Goal: Transaction & Acquisition: Purchase product/service

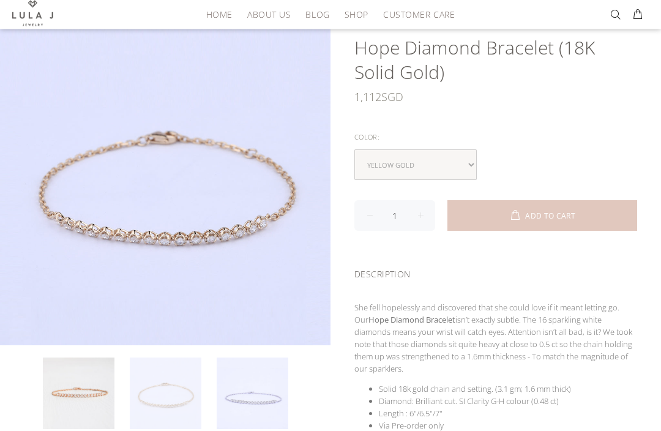
scroll to position [114, 0]
click at [187, 400] on link at bounding box center [166, 394] width 72 height 72
click at [193, 397] on link at bounding box center [166, 394] width 72 height 72
click at [256, 406] on link at bounding box center [253, 394] width 72 height 72
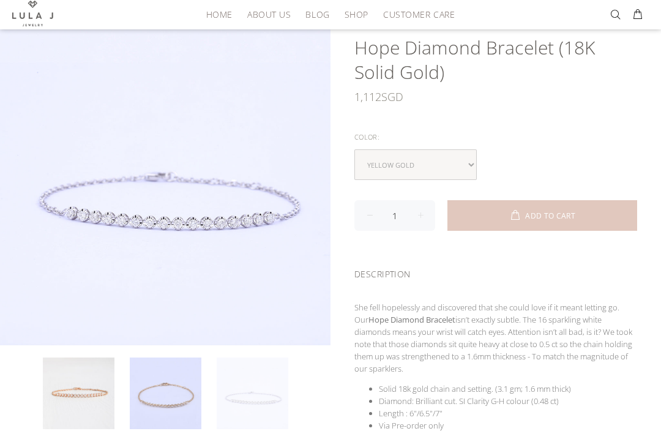
click at [169, 389] on link at bounding box center [166, 394] width 72 height 72
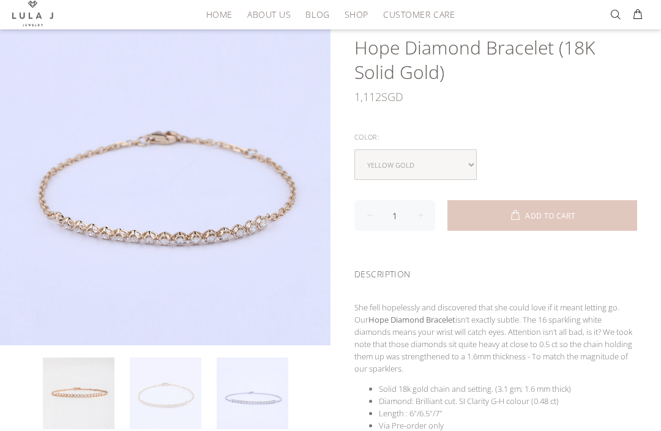
click at [244, 396] on link at bounding box center [253, 394] width 72 height 72
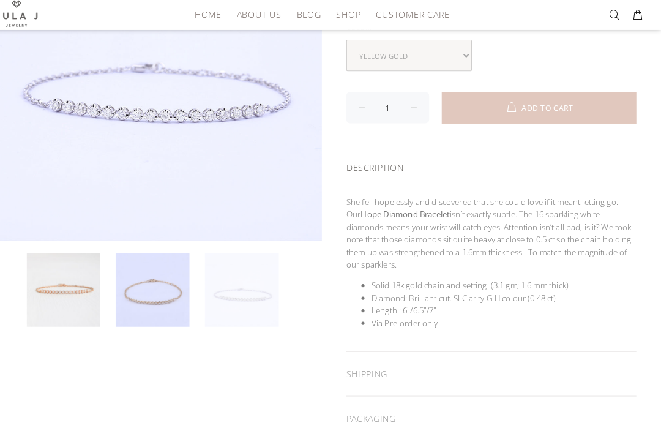
scroll to position [244, 0]
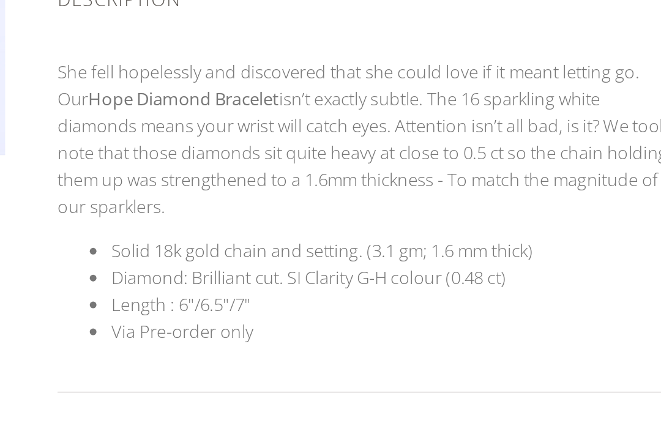
click at [379, 290] on li "Via Pre-order only" at bounding box center [508, 296] width 258 height 12
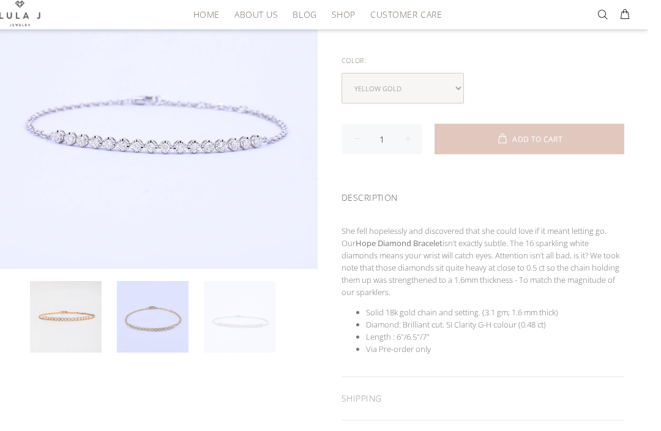
scroll to position [187, 0]
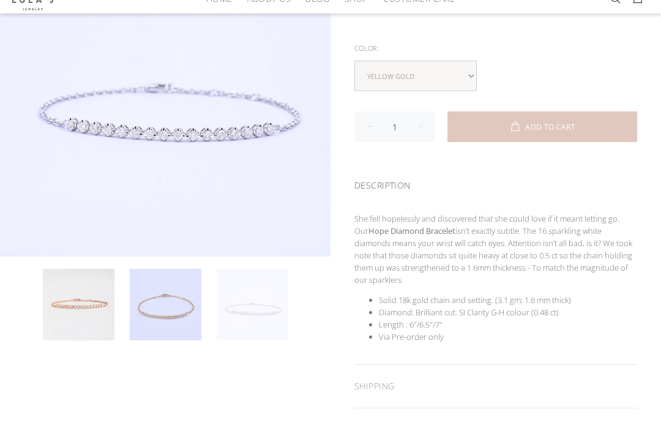
click at [266, 312] on link at bounding box center [253, 321] width 72 height 72
click at [176, 304] on link at bounding box center [166, 321] width 72 height 72
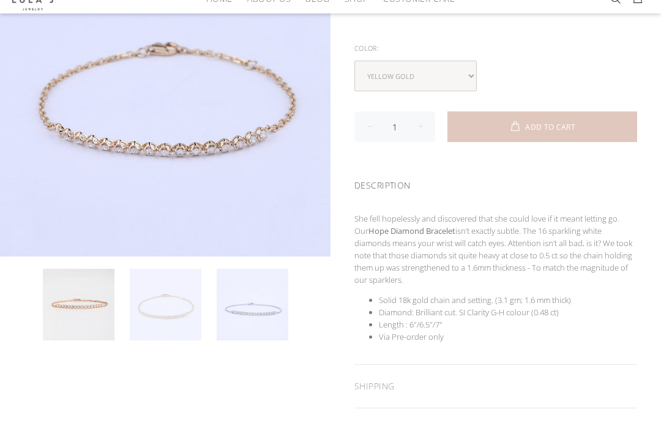
click at [83, 315] on link at bounding box center [79, 321] width 72 height 72
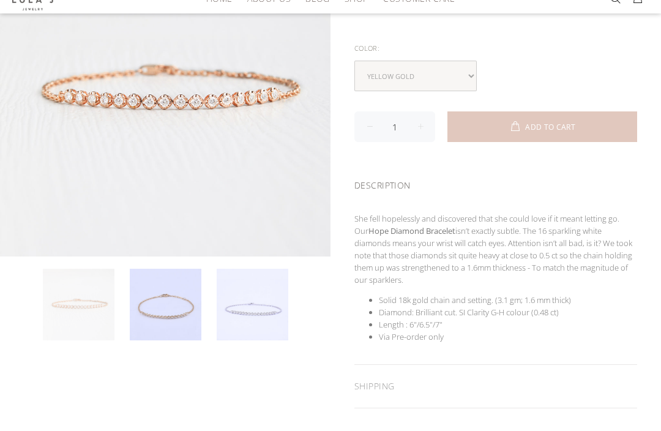
click at [192, 305] on link at bounding box center [166, 321] width 72 height 72
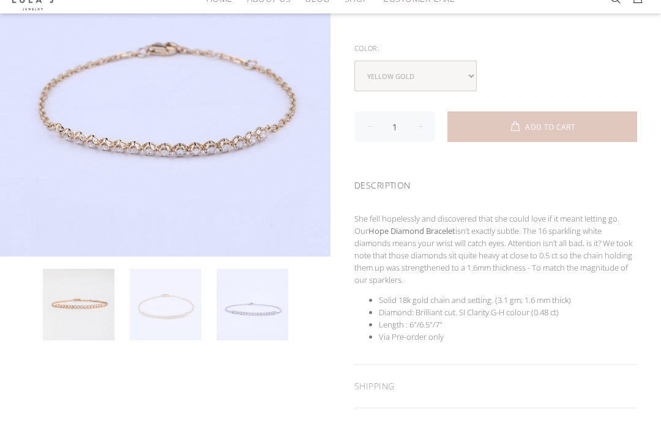
click at [265, 296] on link at bounding box center [253, 321] width 72 height 72
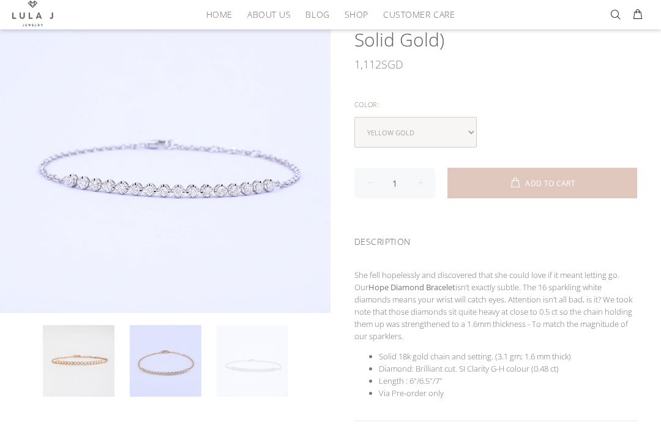
click at [175, 368] on link at bounding box center [166, 361] width 72 height 72
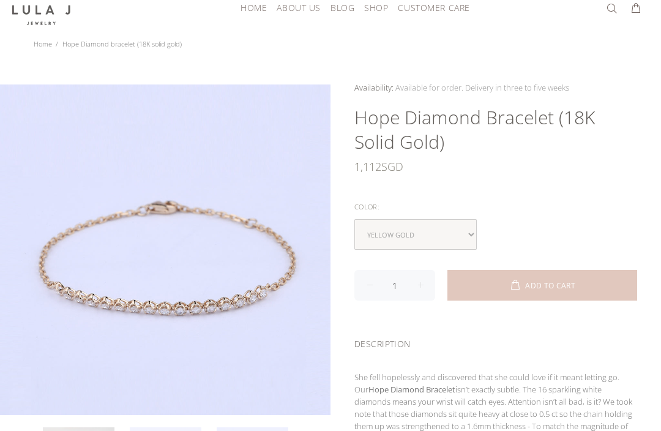
scroll to position [34, 0]
